Goal: Check status: Check status

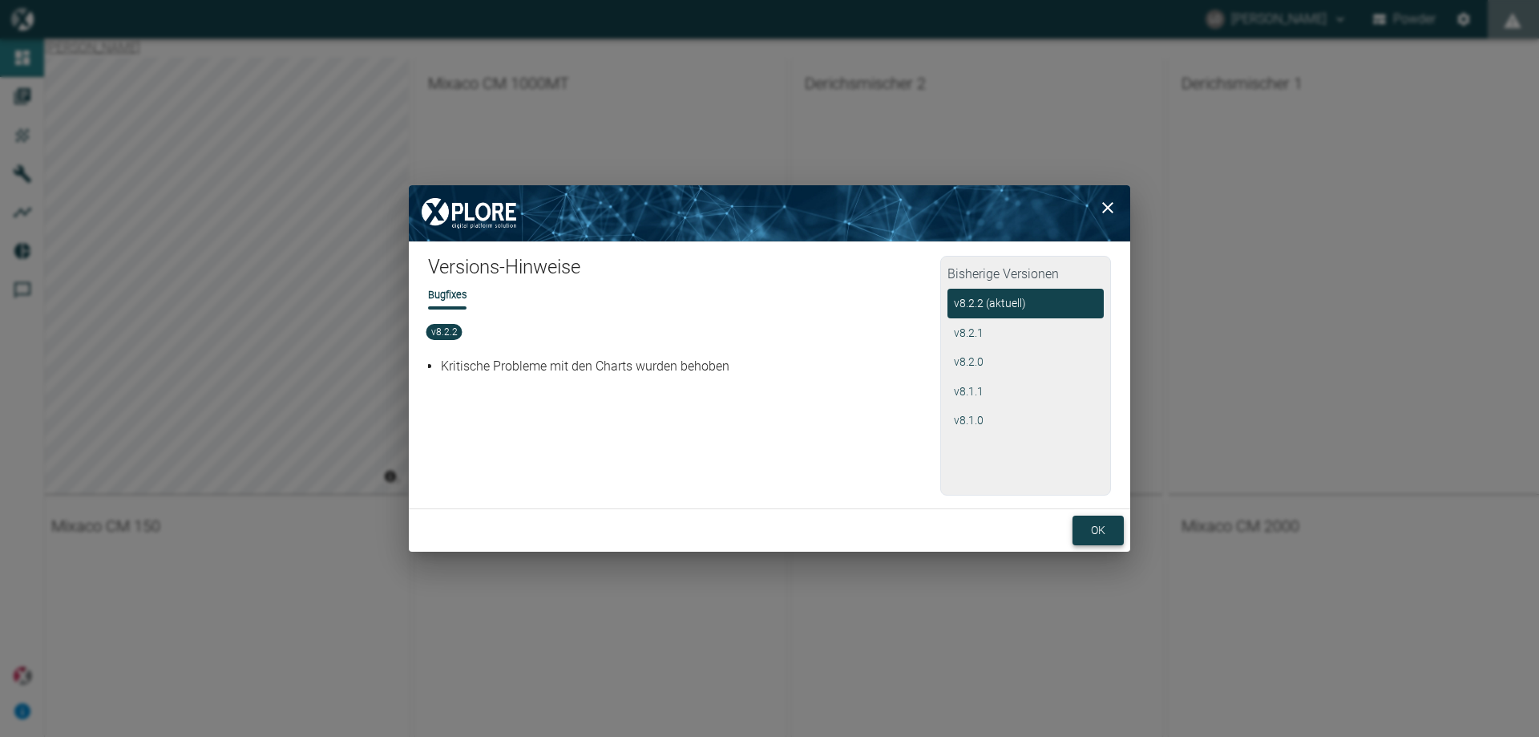
click at [1094, 522] on button "ok" at bounding box center [1098, 531] width 51 height 30
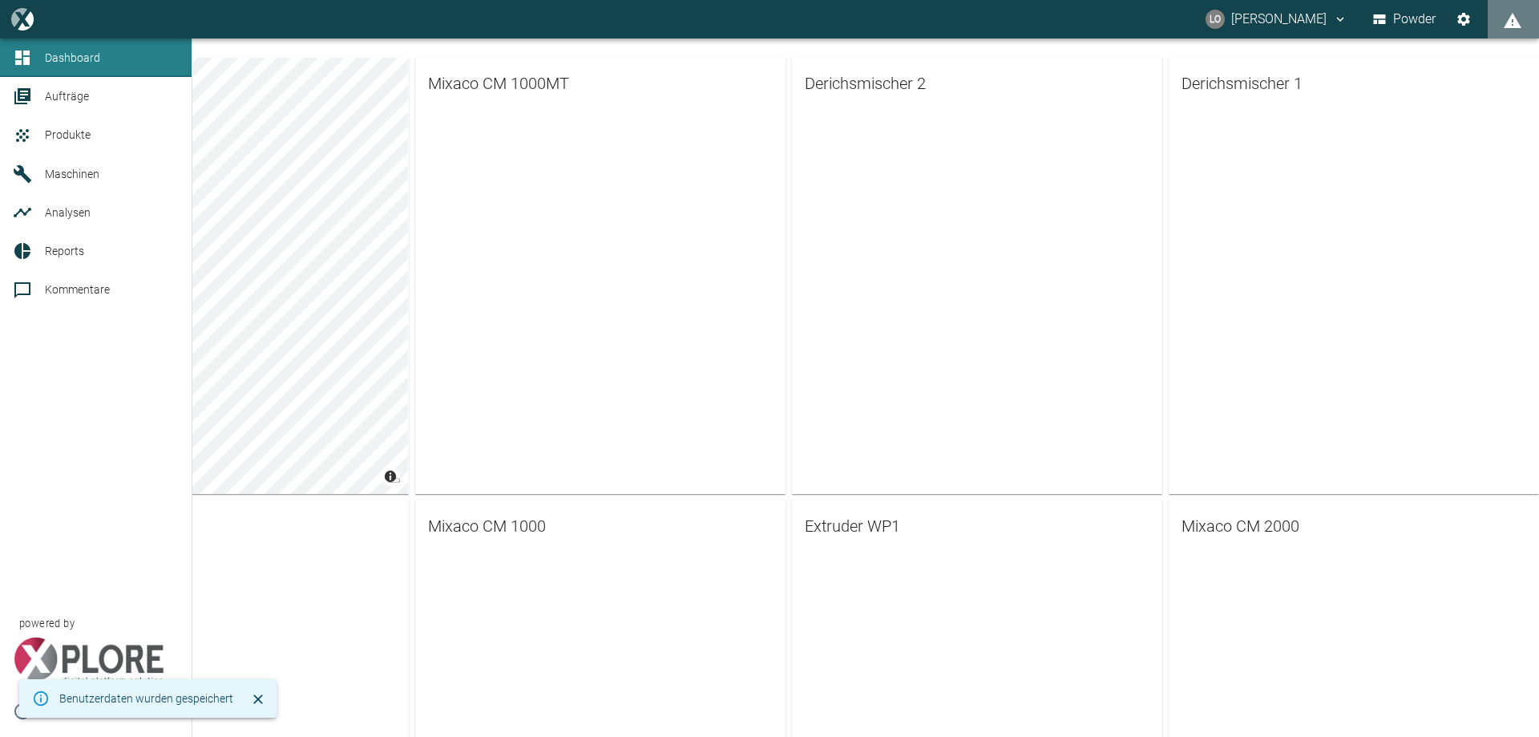
click at [91, 171] on span "Maschinen" at bounding box center [72, 174] width 55 height 13
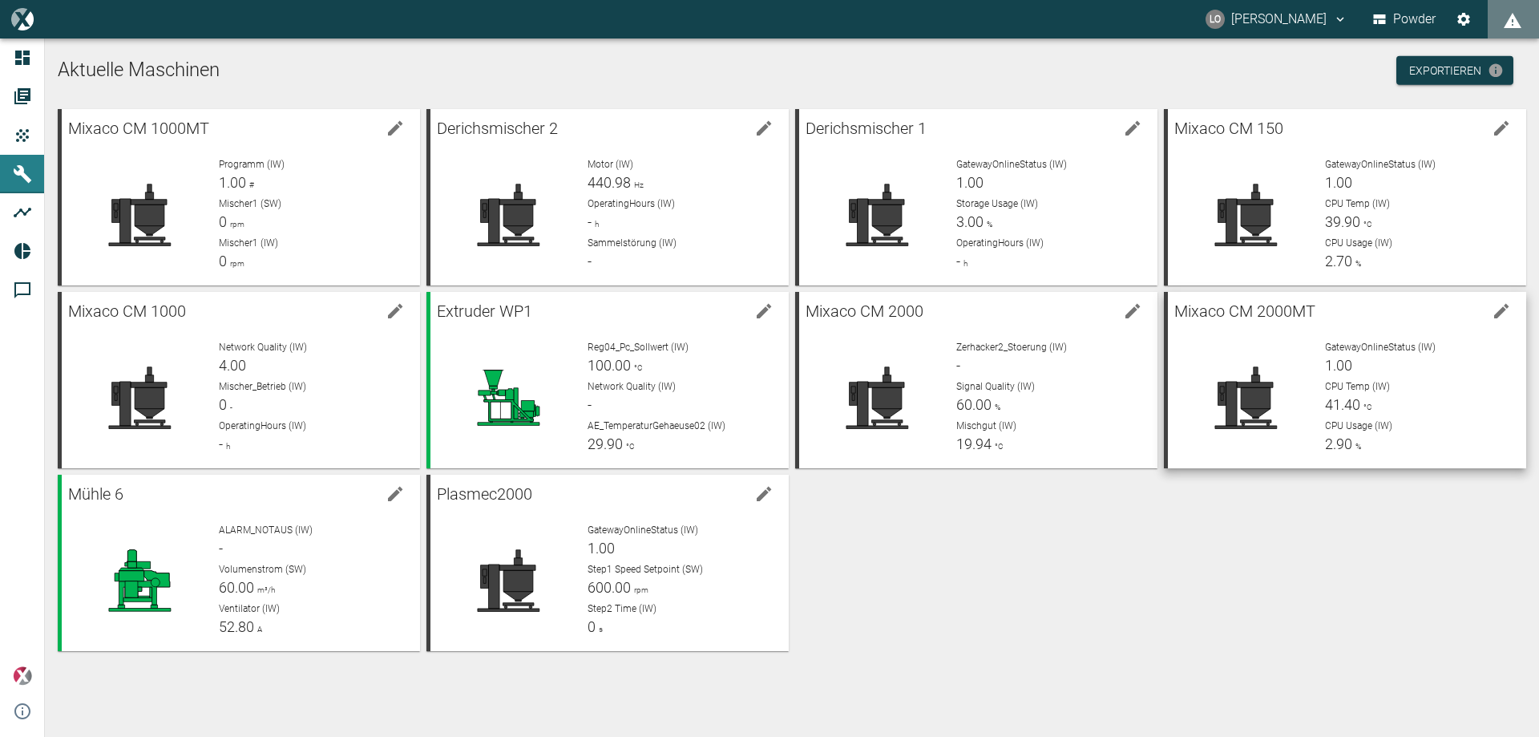
click at [1259, 384] on icon at bounding box center [1247, 398] width 62 height 62
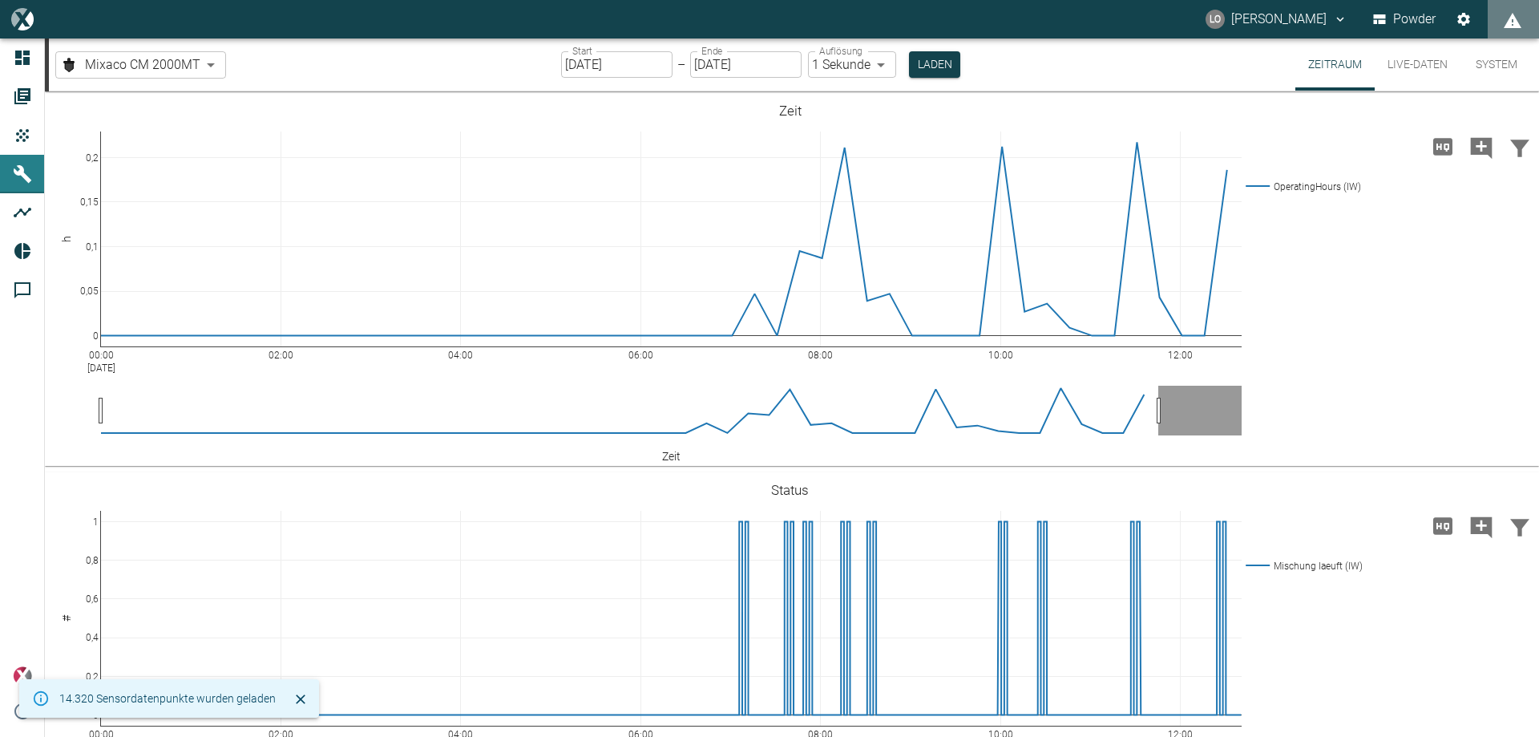
click at [617, 75] on input "[DATE]" at bounding box center [616, 64] width 111 height 26
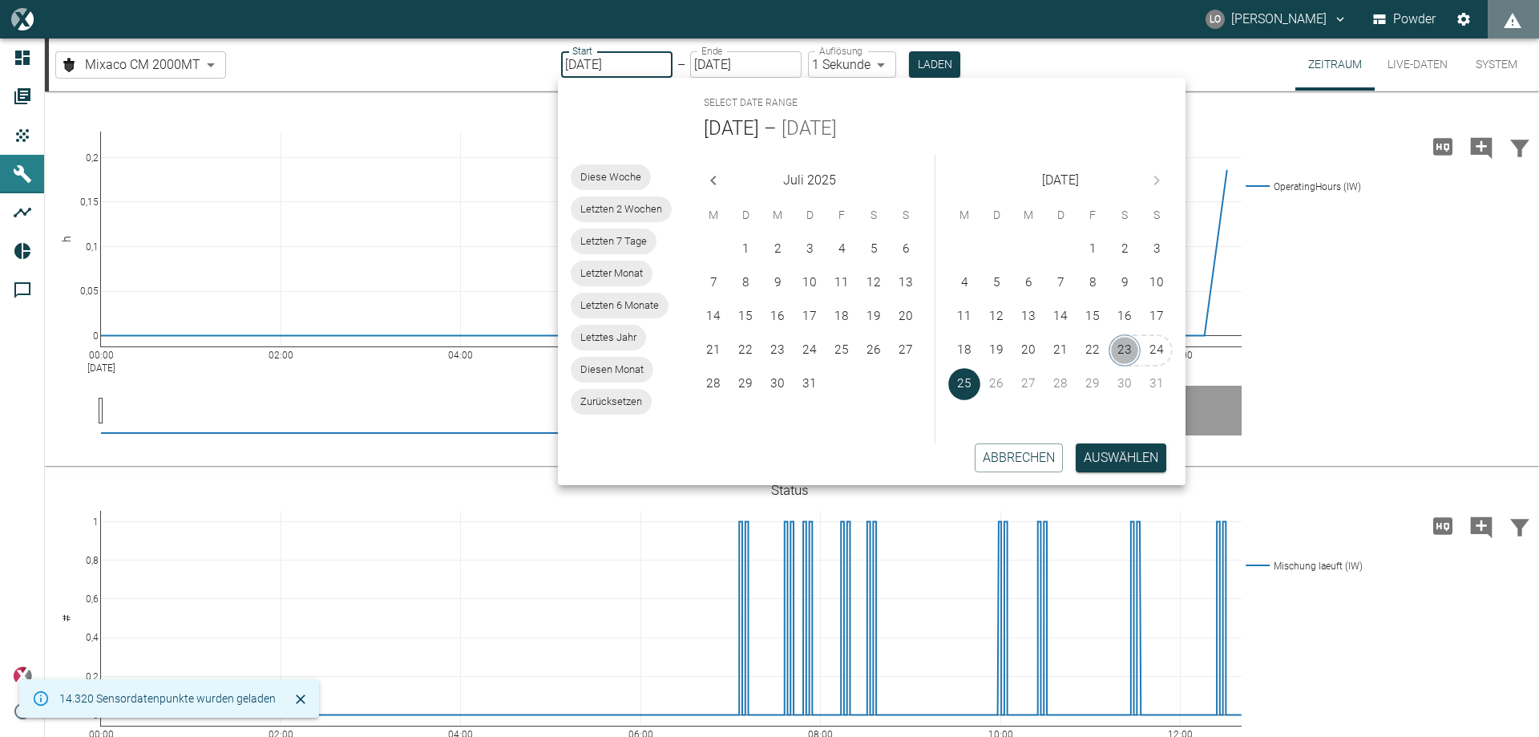
click at [1126, 349] on button "23" at bounding box center [1125, 350] width 32 height 32
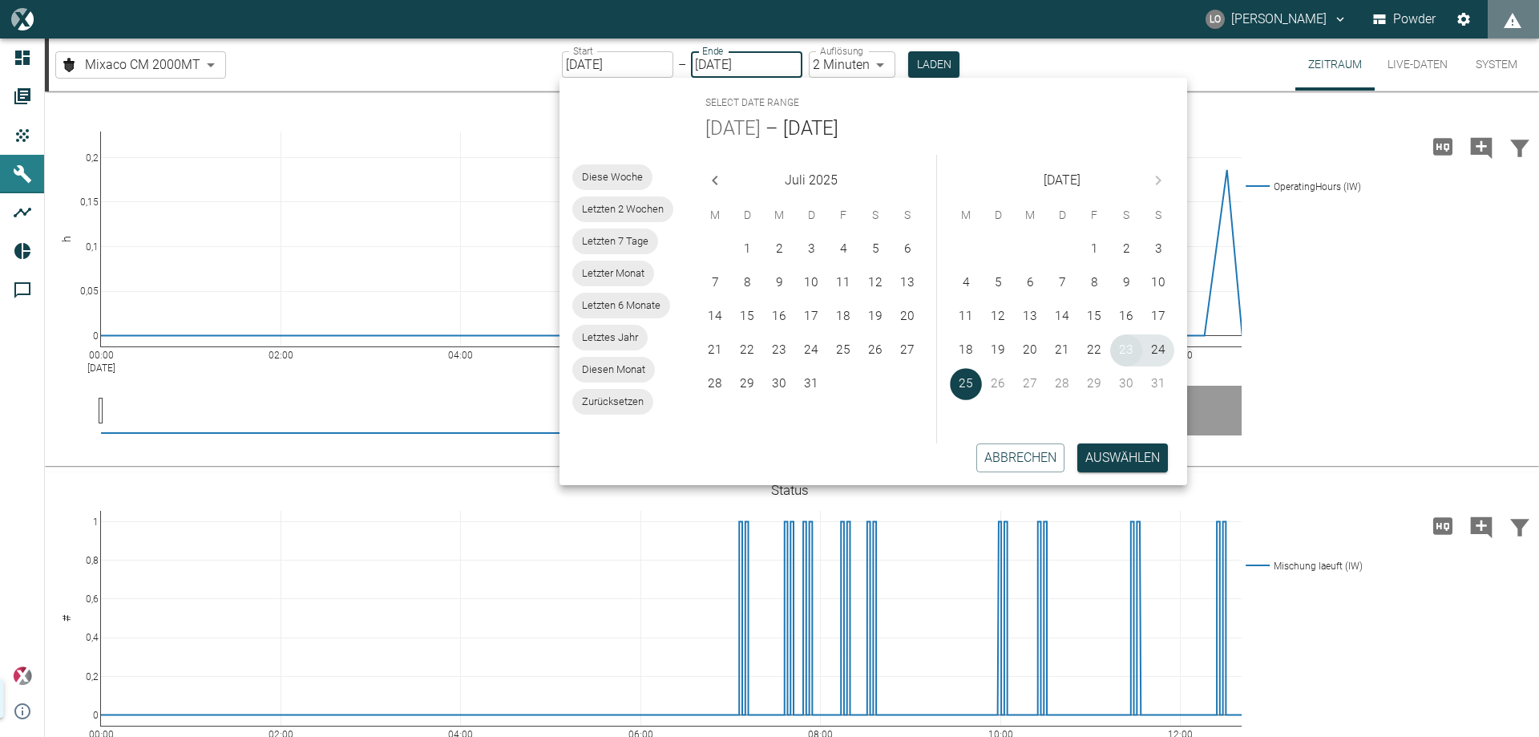
type input "[DATE]"
type input "2min"
click at [1131, 358] on button "23" at bounding box center [1127, 350] width 32 height 32
type input "[DATE]"
type input "1sec"
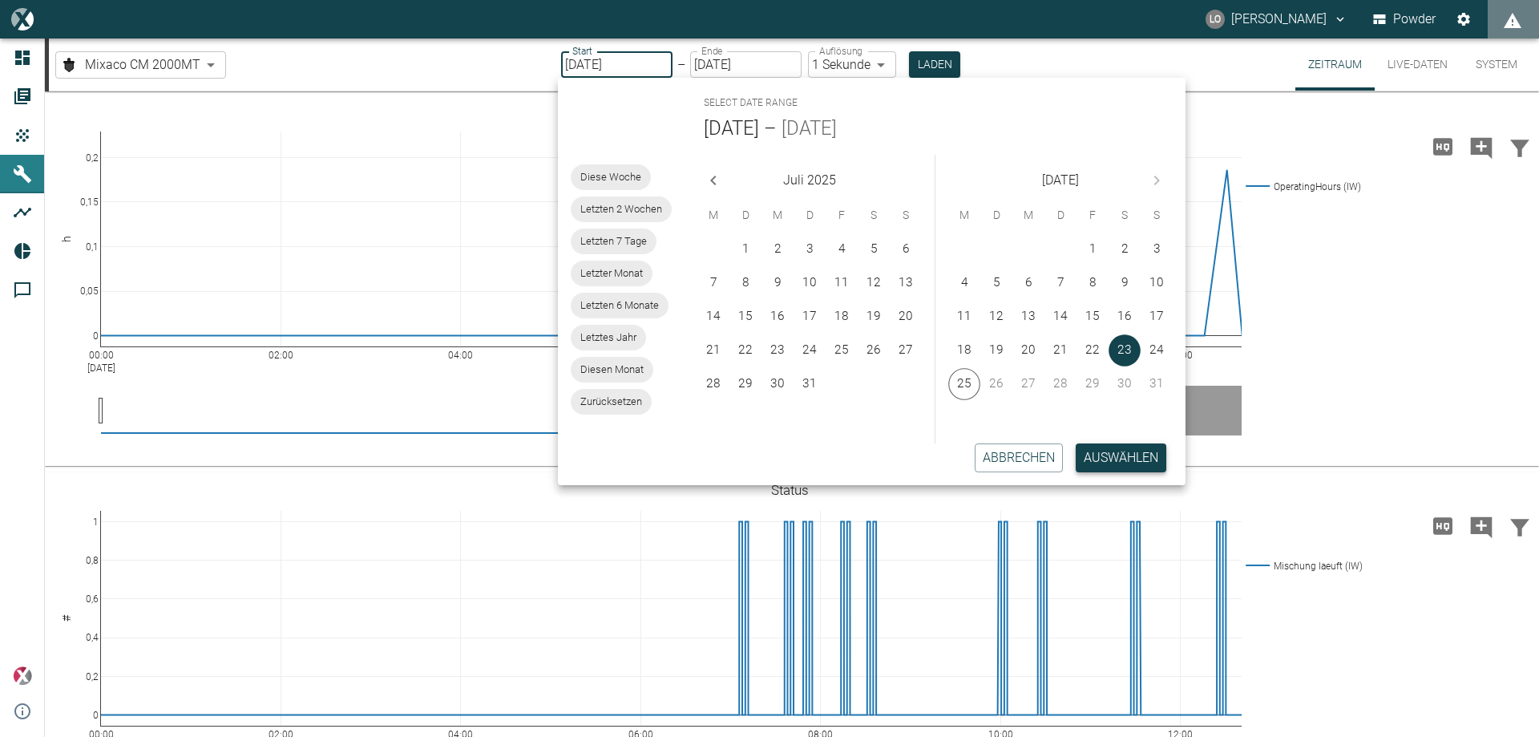
click at [1130, 463] on button "Auswählen" at bounding box center [1121, 457] width 91 height 29
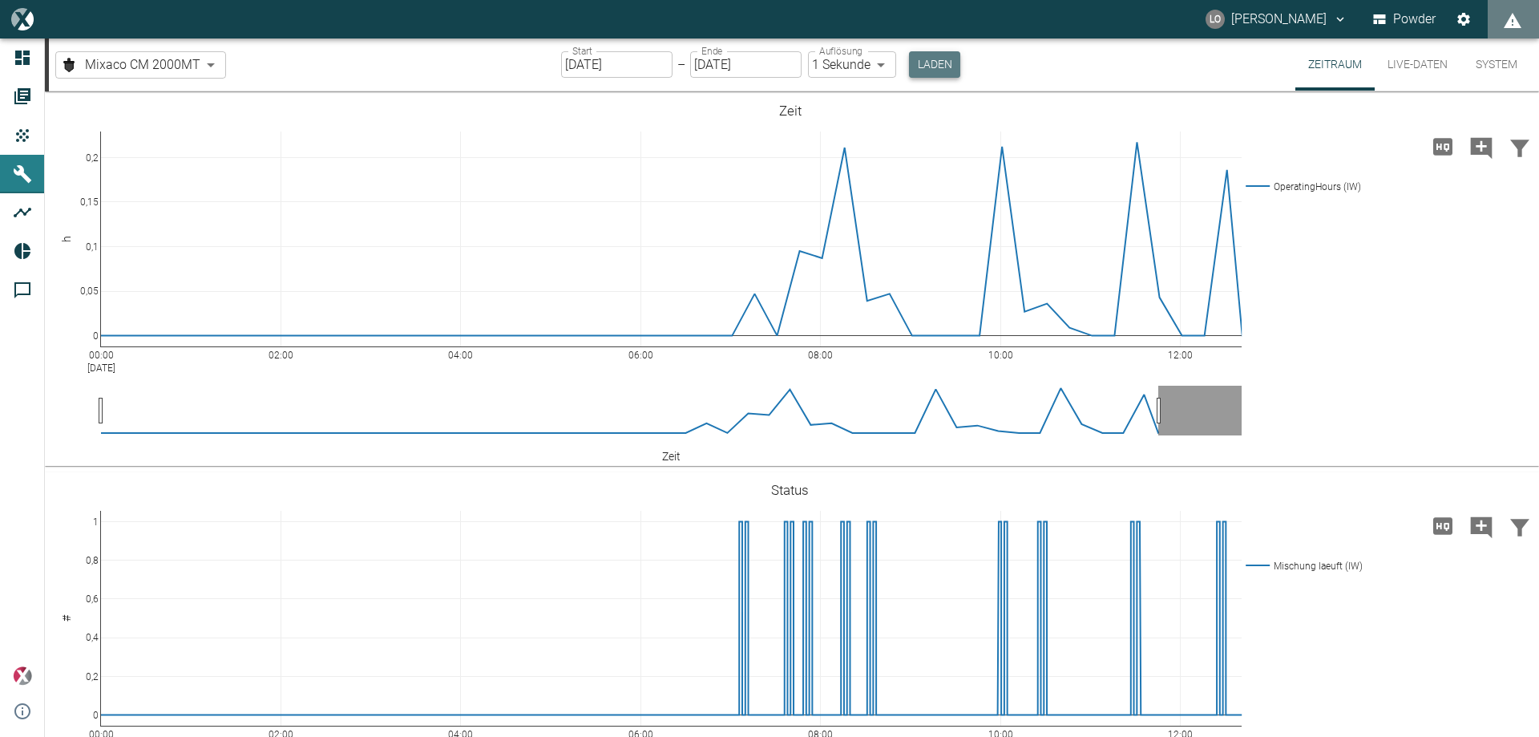
click at [911, 72] on button "Laden" at bounding box center [934, 64] width 51 height 26
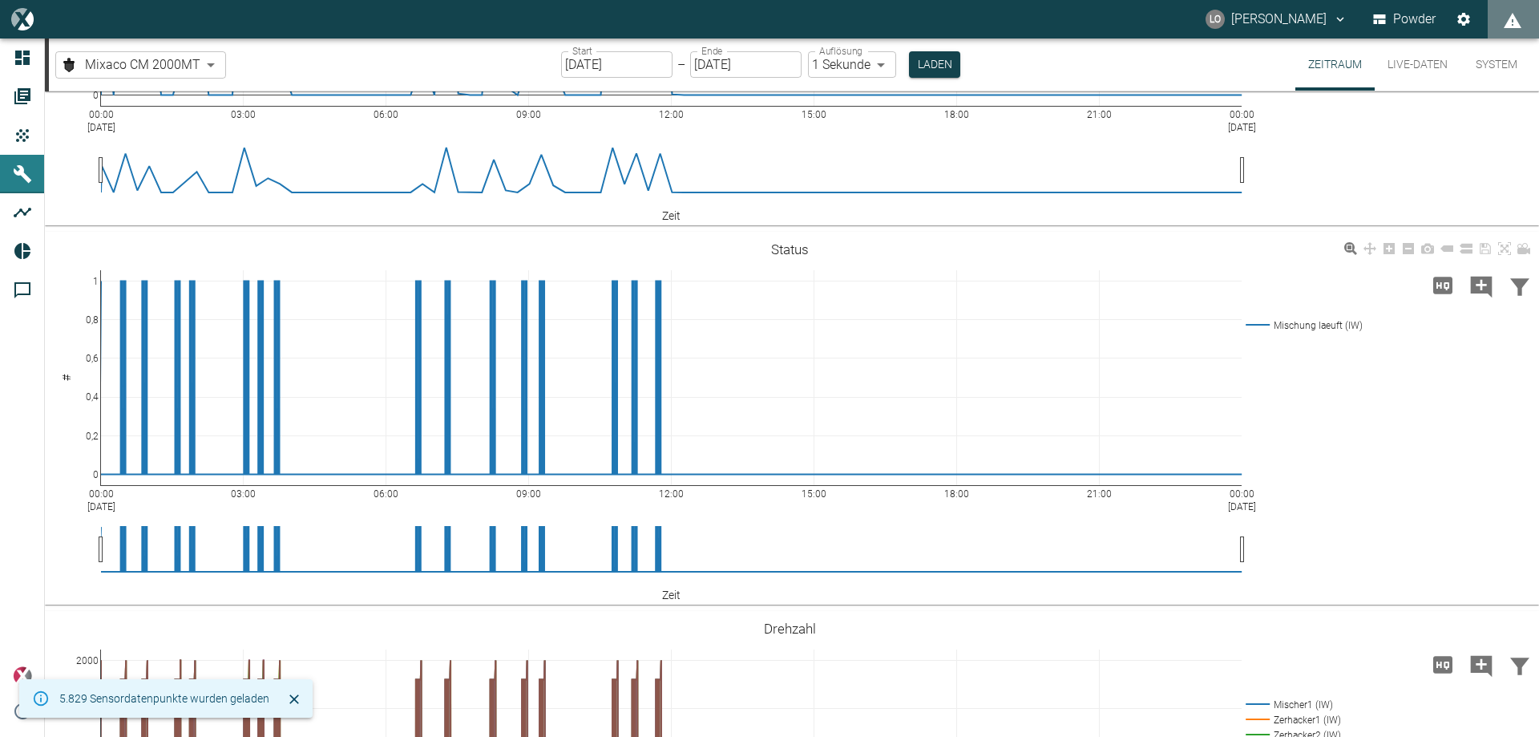
scroll to position [321, 0]
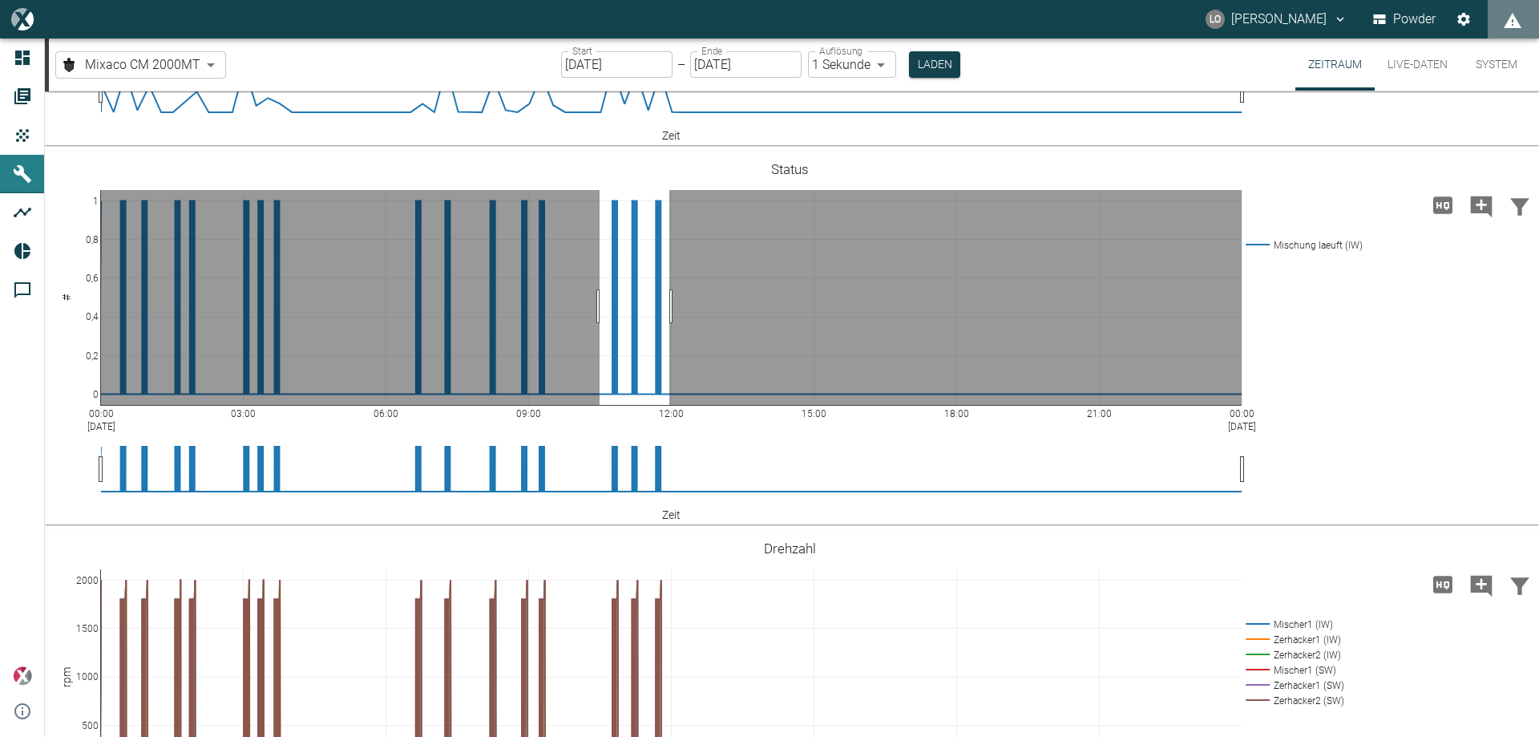
drag, startPoint x: 600, startPoint y: 306, endPoint x: 670, endPoint y: 305, distance: 69.8
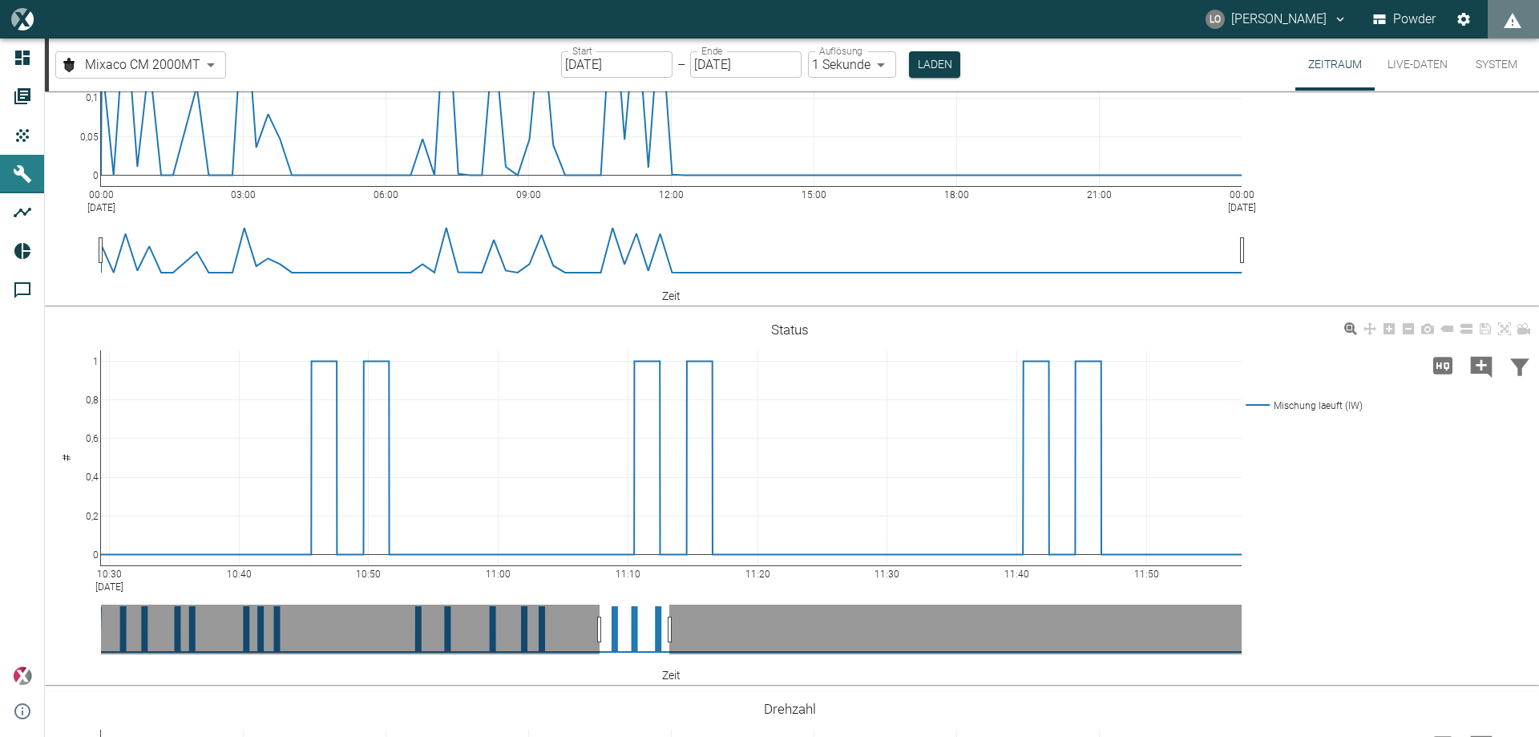
scroll to position [0, 0]
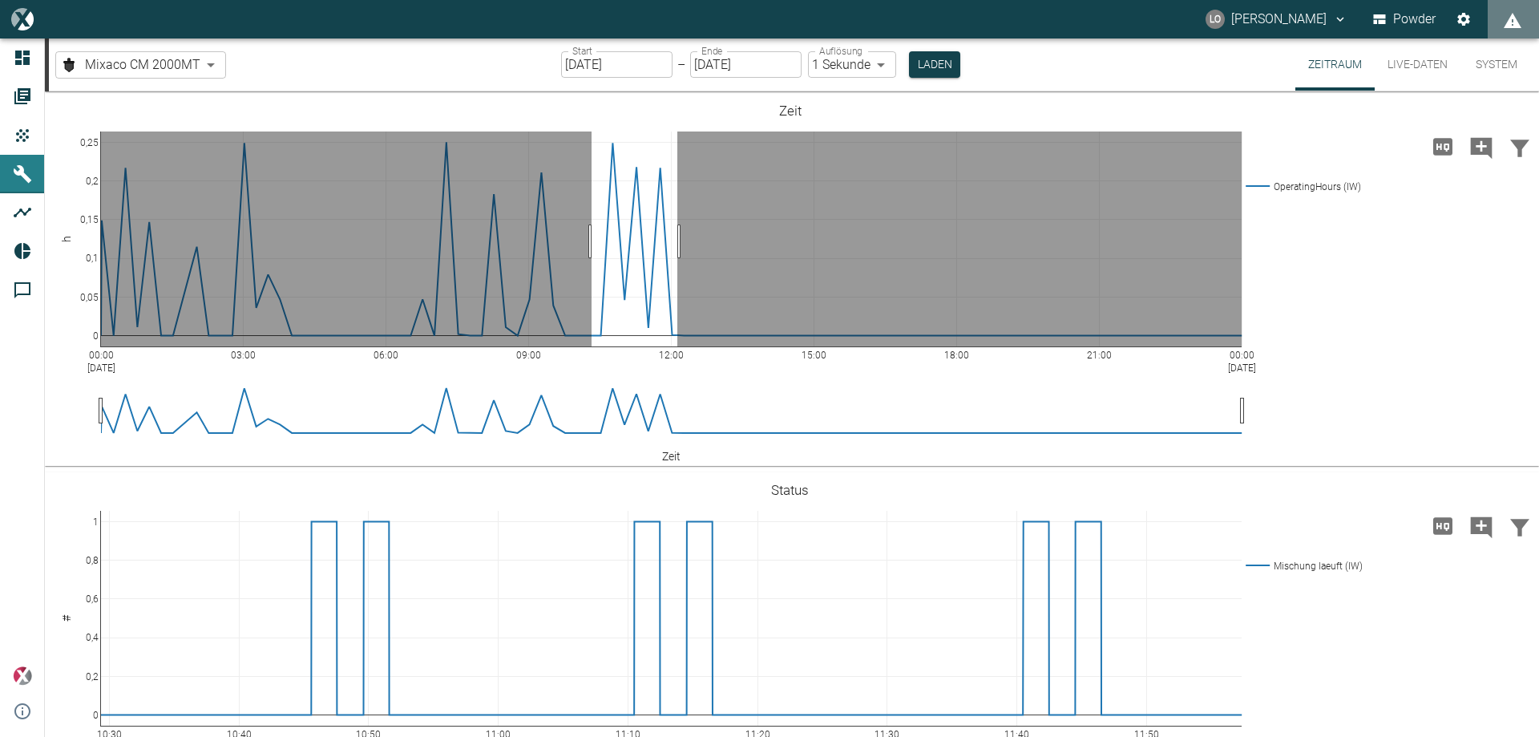
drag, startPoint x: 592, startPoint y: 241, endPoint x: 678, endPoint y: 242, distance: 85.8
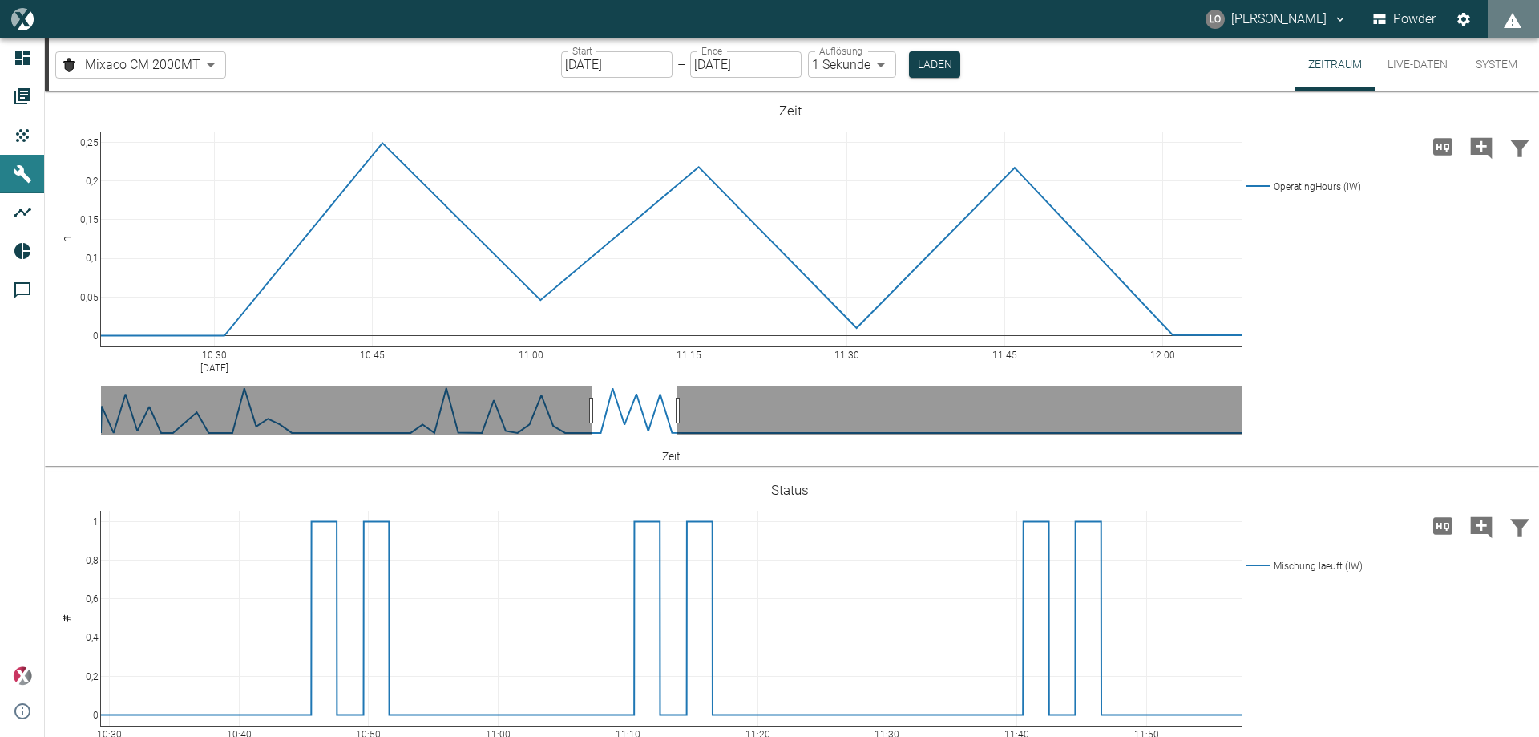
click at [1436, 145] on icon "Hohe Auflösung" at bounding box center [1443, 146] width 19 height 17
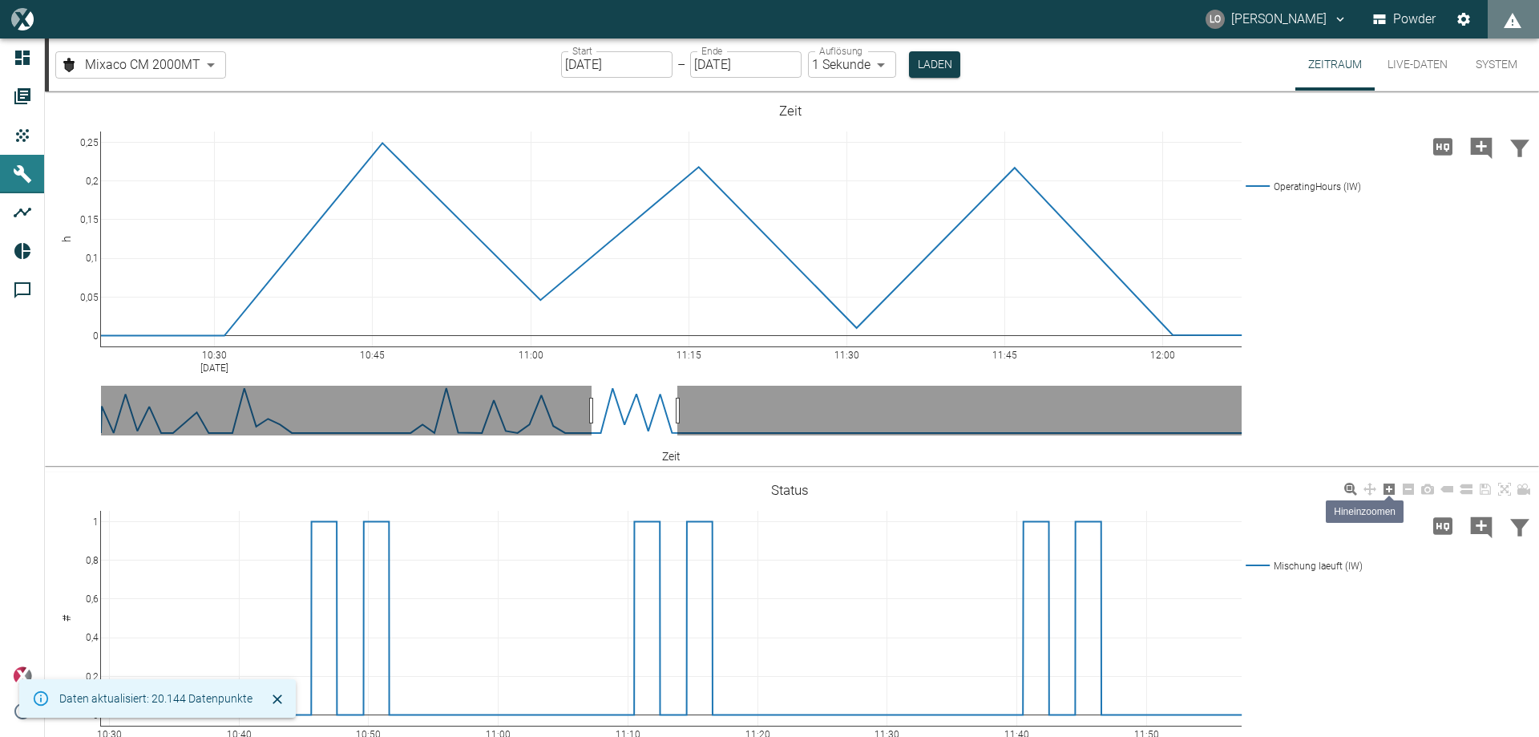
scroll to position [80, 0]
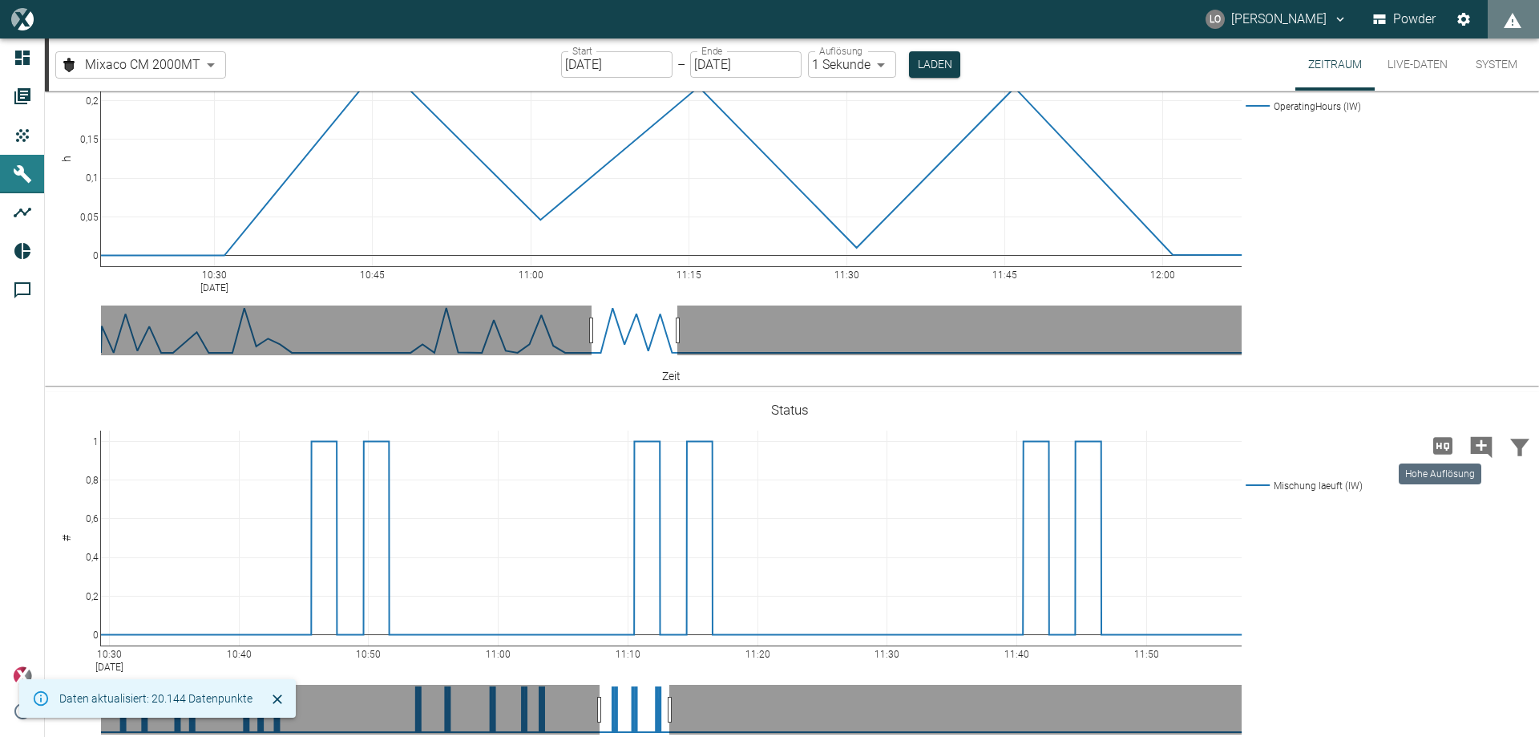
click at [1434, 443] on icon "Hohe Auflösung" at bounding box center [1443, 445] width 19 height 17
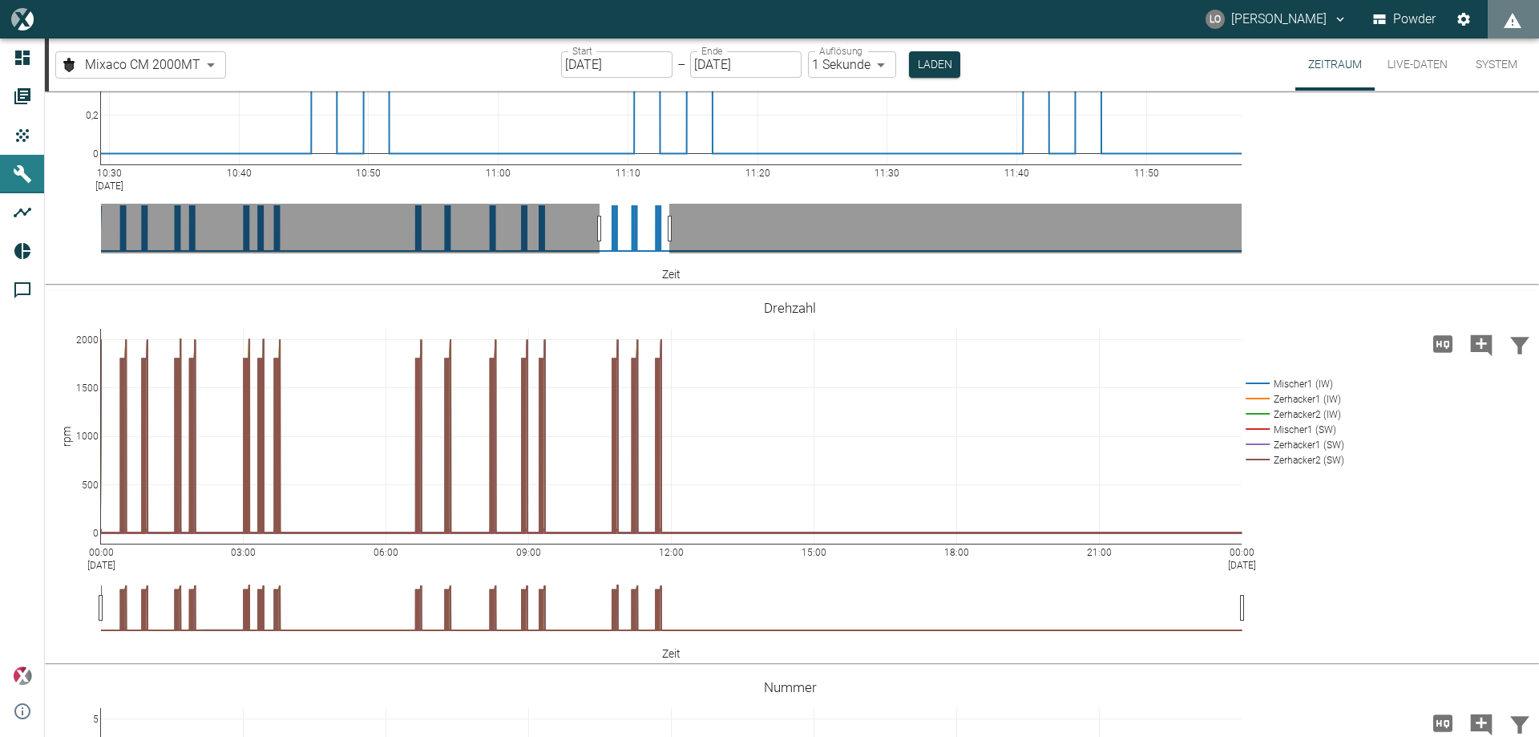
scroll to position [722, 0]
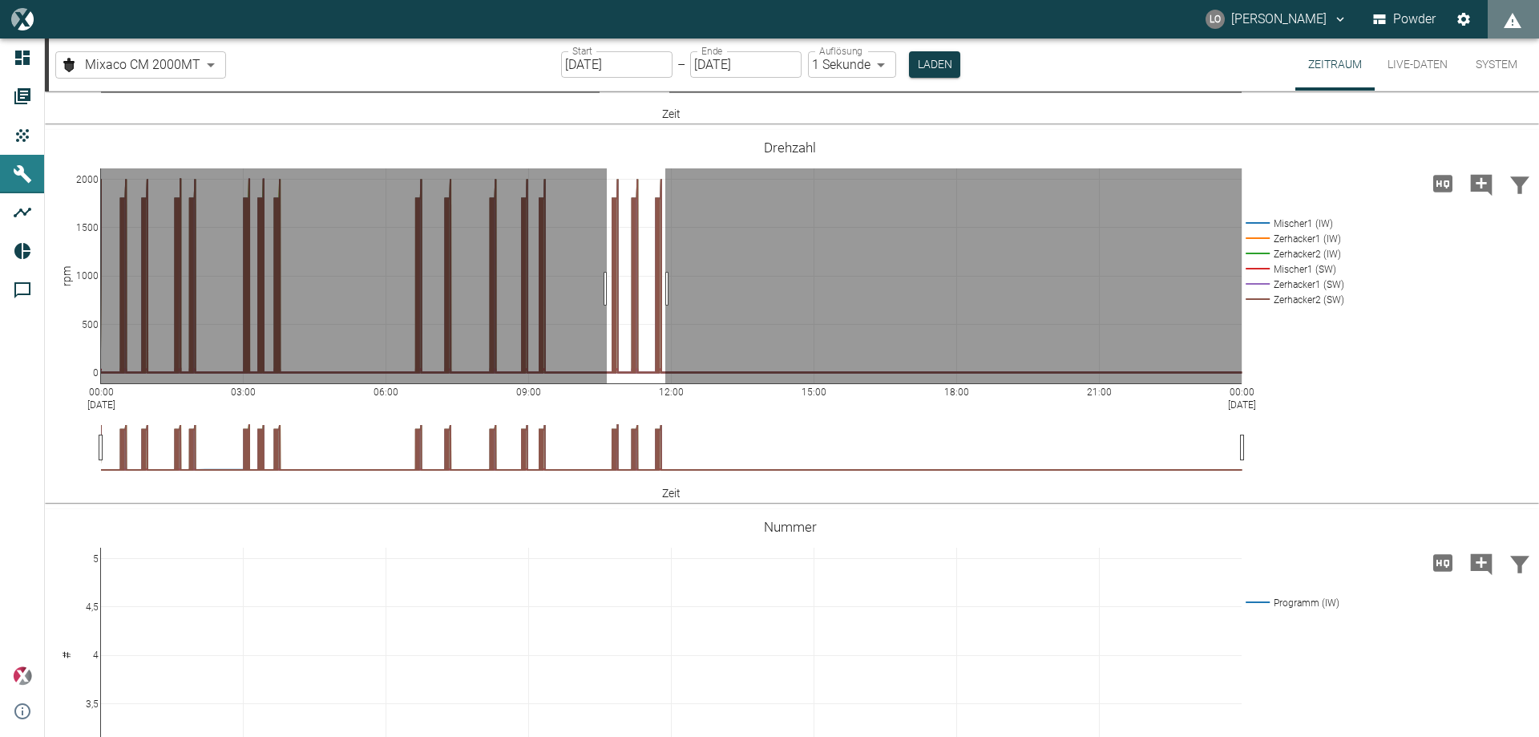
drag, startPoint x: 607, startPoint y: 289, endPoint x: 666, endPoint y: 288, distance: 58.5
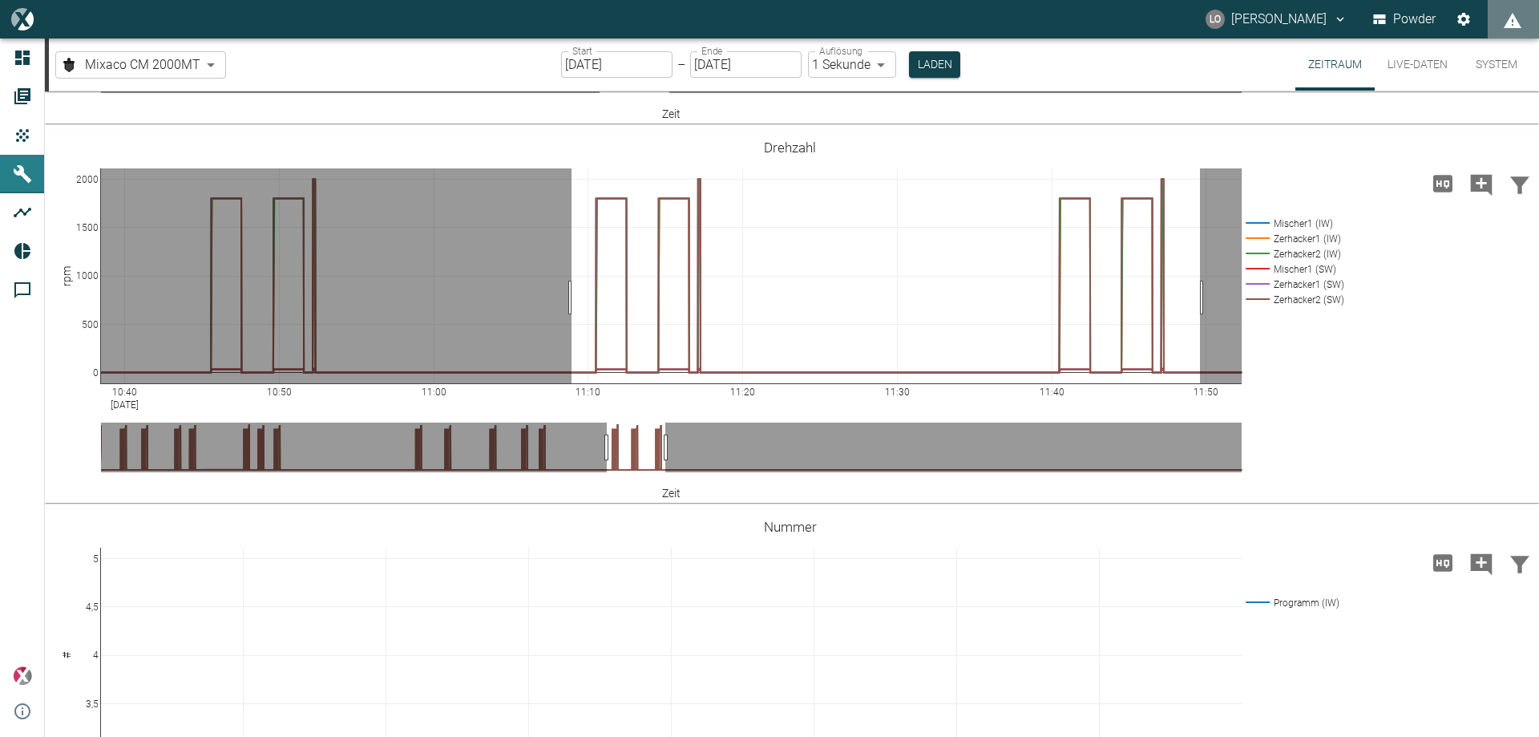
drag, startPoint x: 572, startPoint y: 297, endPoint x: 1200, endPoint y: 290, distance: 628.7
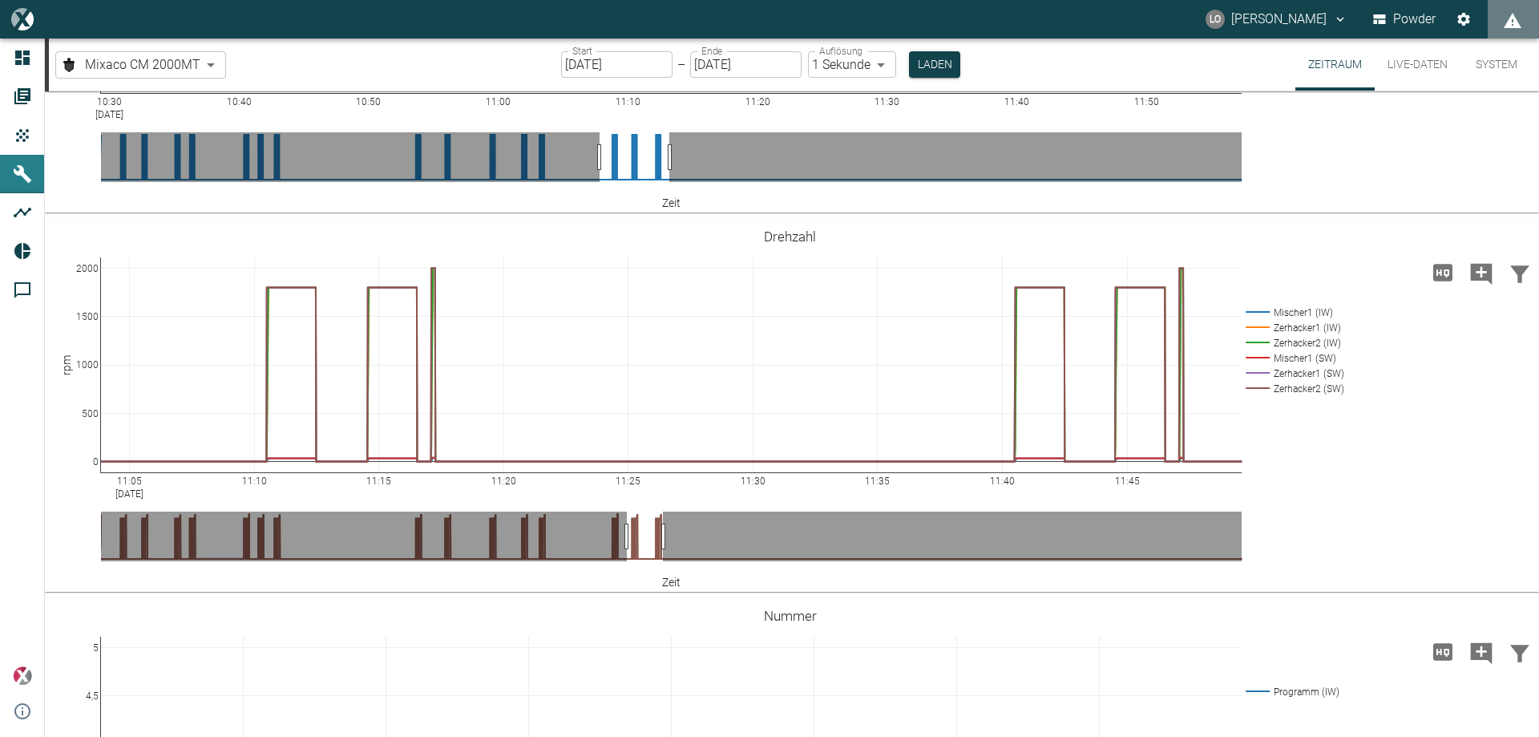
scroll to position [312, 0]
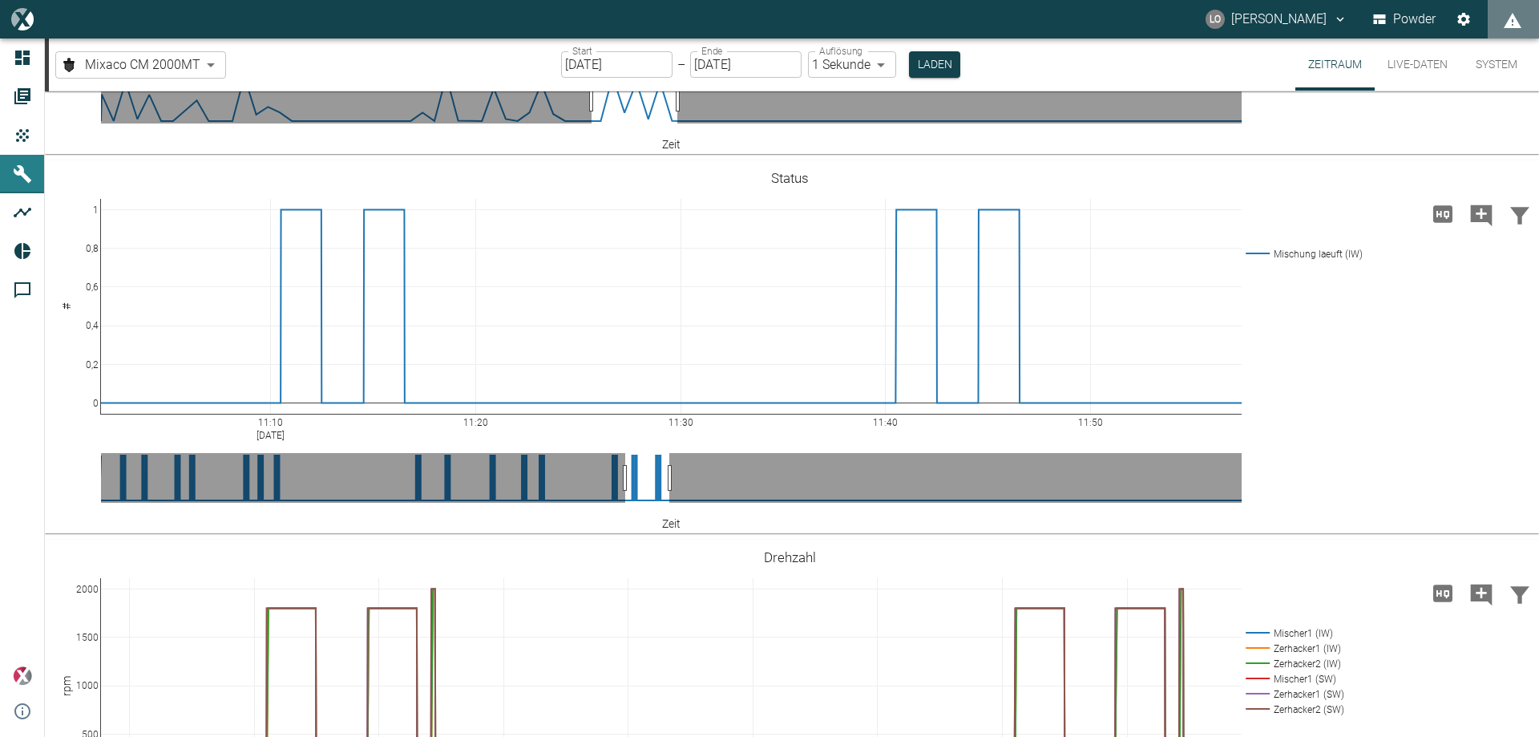
drag, startPoint x: 601, startPoint y: 475, endPoint x: 626, endPoint y: 475, distance: 25.7
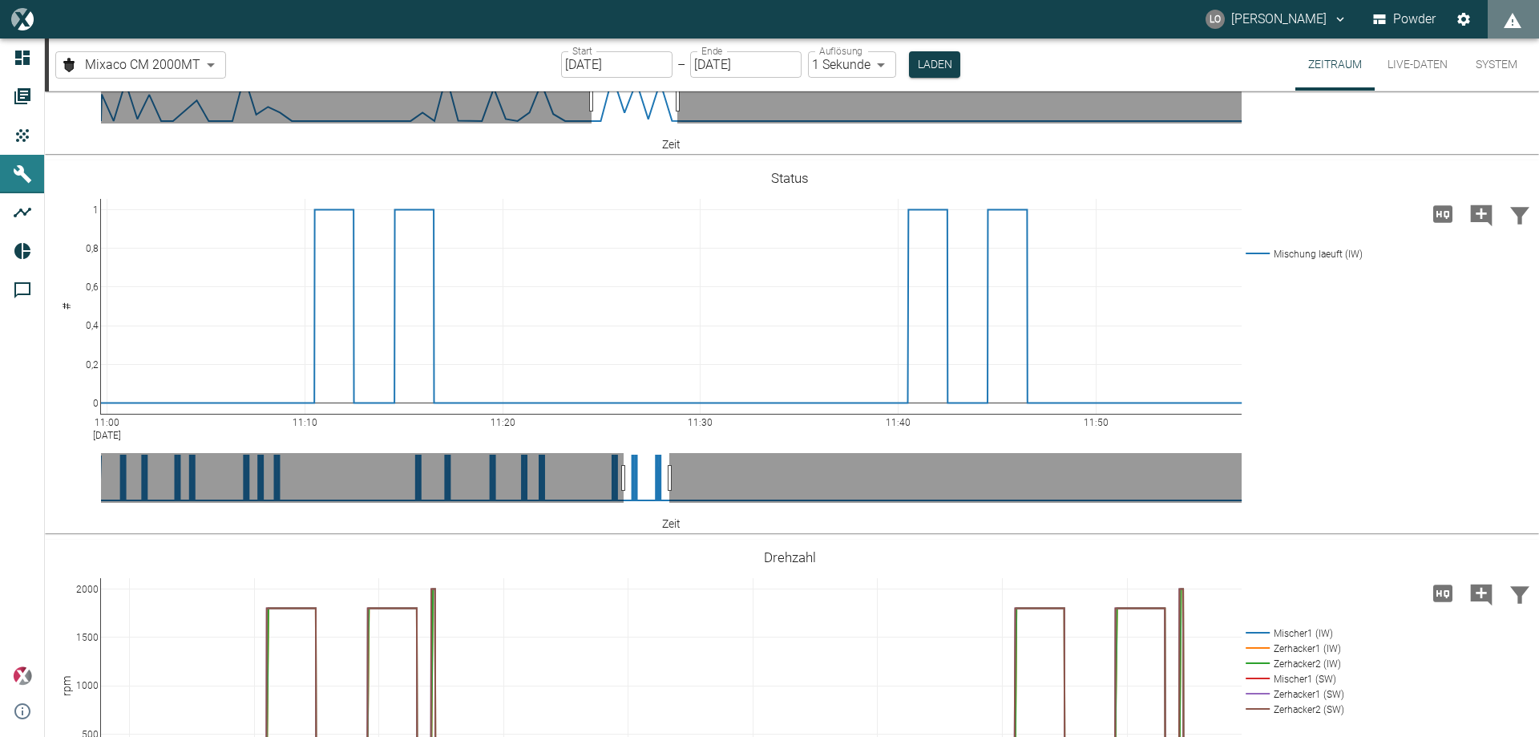
drag, startPoint x: 603, startPoint y: 479, endPoint x: 624, endPoint y: 478, distance: 20.9
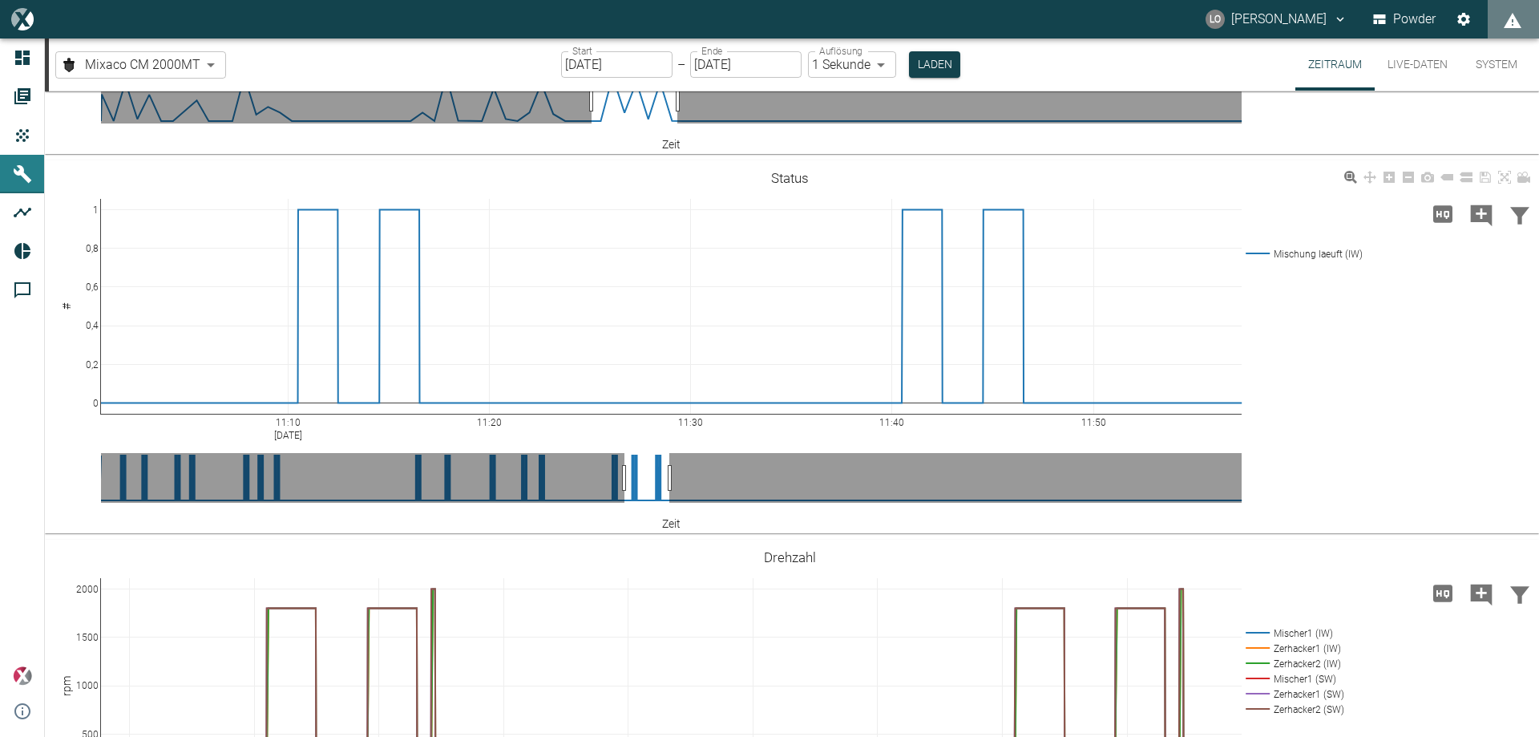
click at [1289, 446] on div "11:20 11:30 11:40 11:50 11:10 [DATE] 0 0,2 0,4 0,6 0,8 1 Mischung laeuft (IW) S…" at bounding box center [790, 347] width 1491 height 361
click at [1493, 391] on div "11:10 [DATE] 11:20 11:30 11:40 11:50 0 0,2 0,4 0,6 0,8 1 Mischung laeuft (IW) S…" at bounding box center [790, 347] width 1491 height 361
